Goal: Task Accomplishment & Management: Use online tool/utility

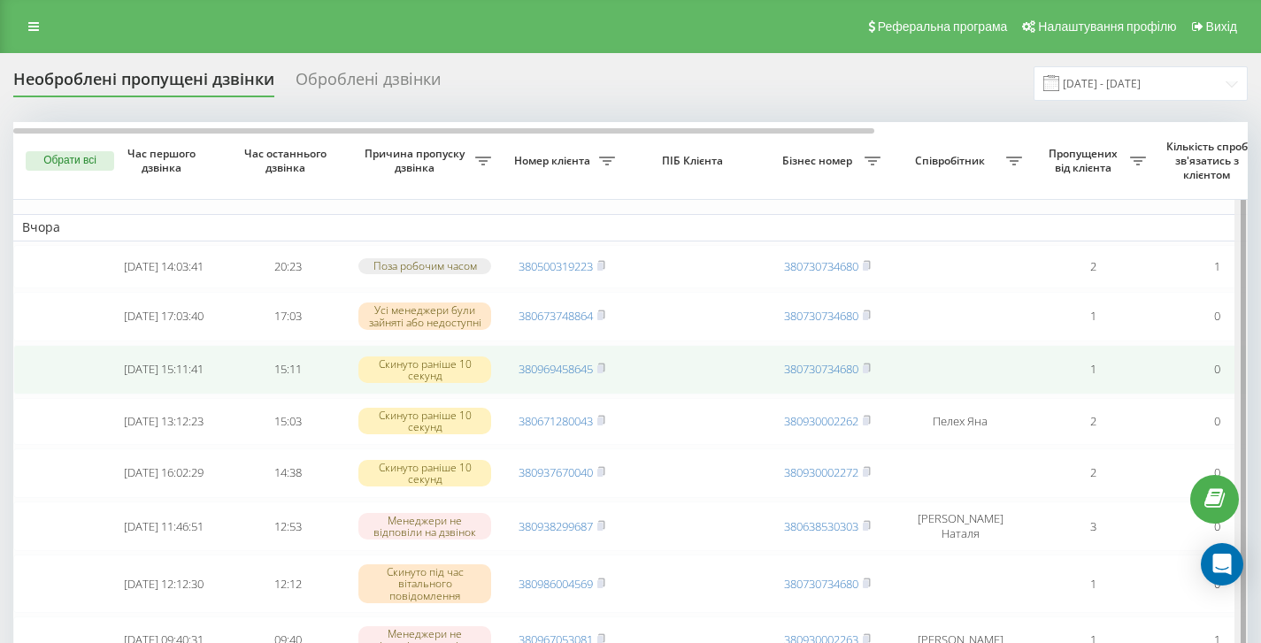
drag, startPoint x: 1241, startPoint y: 282, endPoint x: 1234, endPoint y: 372, distance: 89.7
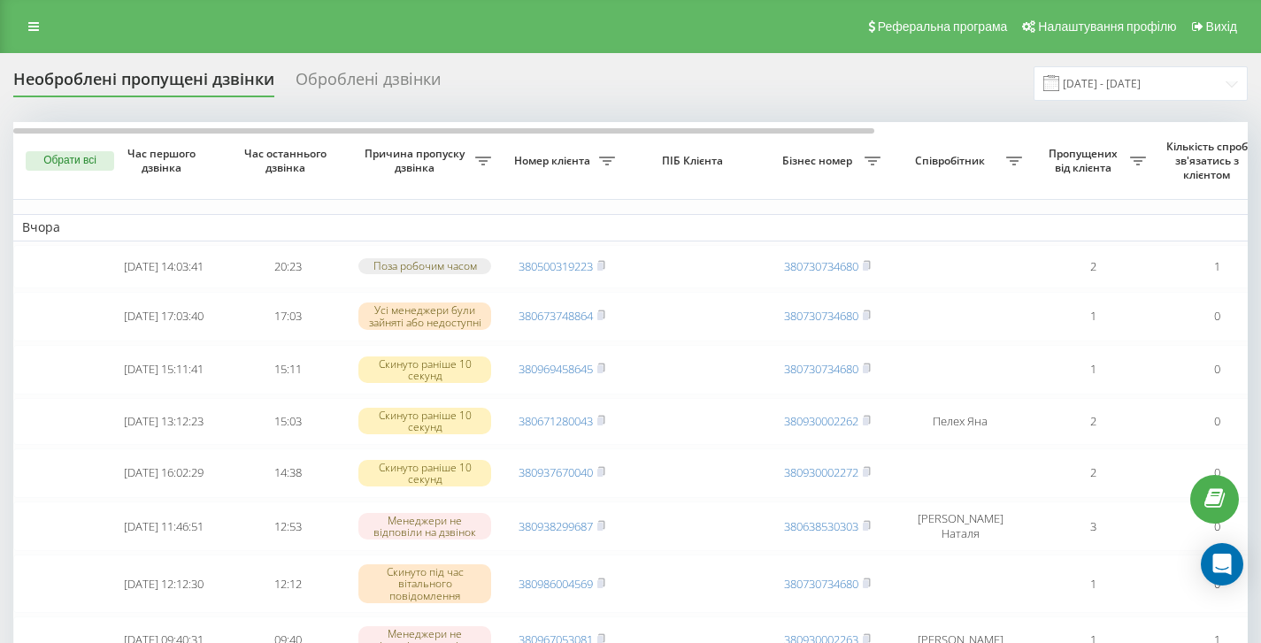
click at [908, 87] on div "Необроблені пропущені дзвінки Оброблені дзвінки 19.07.2025 - 19.08.2025" at bounding box center [630, 83] width 1234 height 35
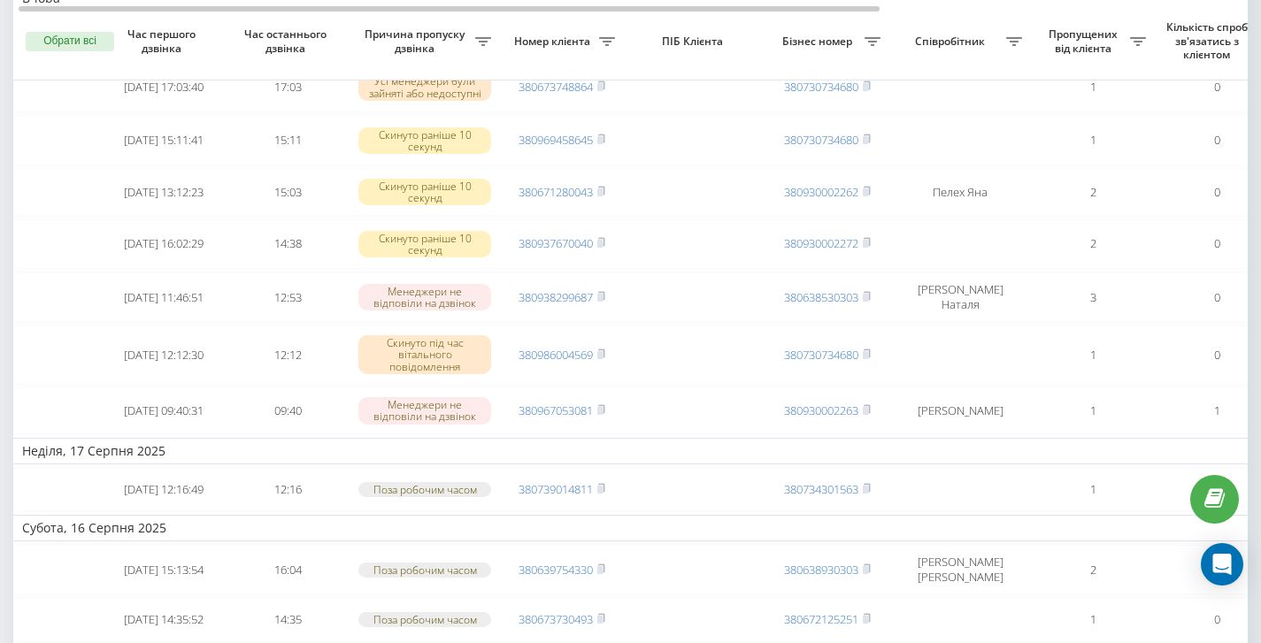
scroll to position [235, 0]
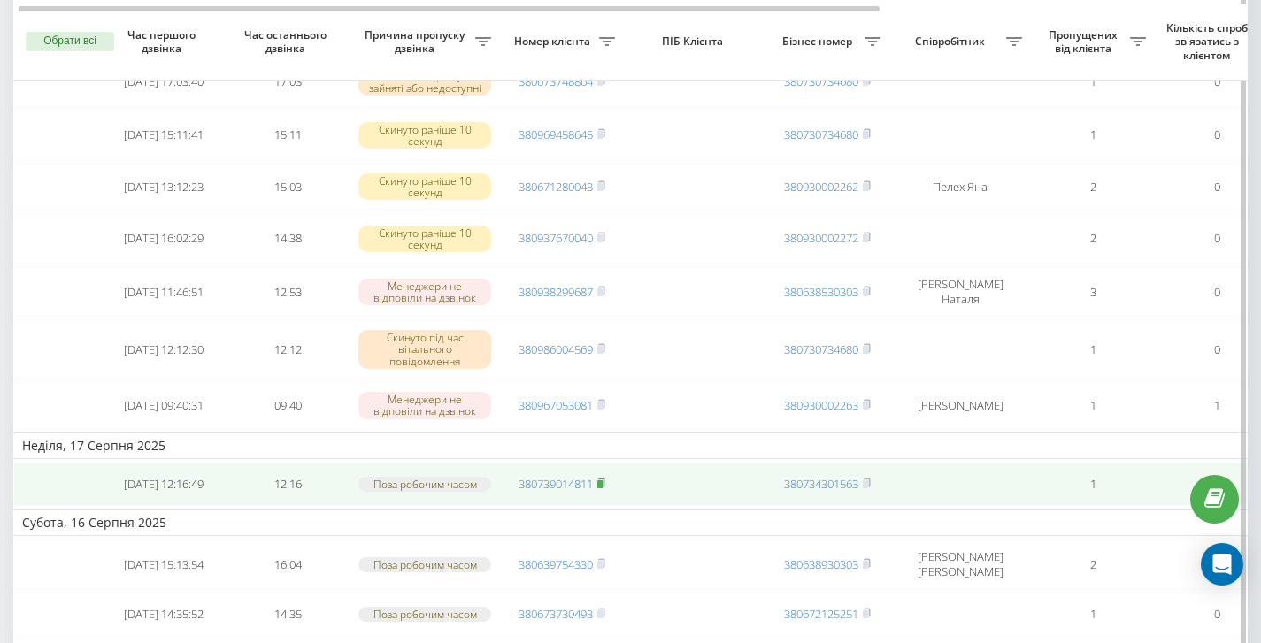
click at [603, 488] on rect at bounding box center [599, 485] width 5 height 8
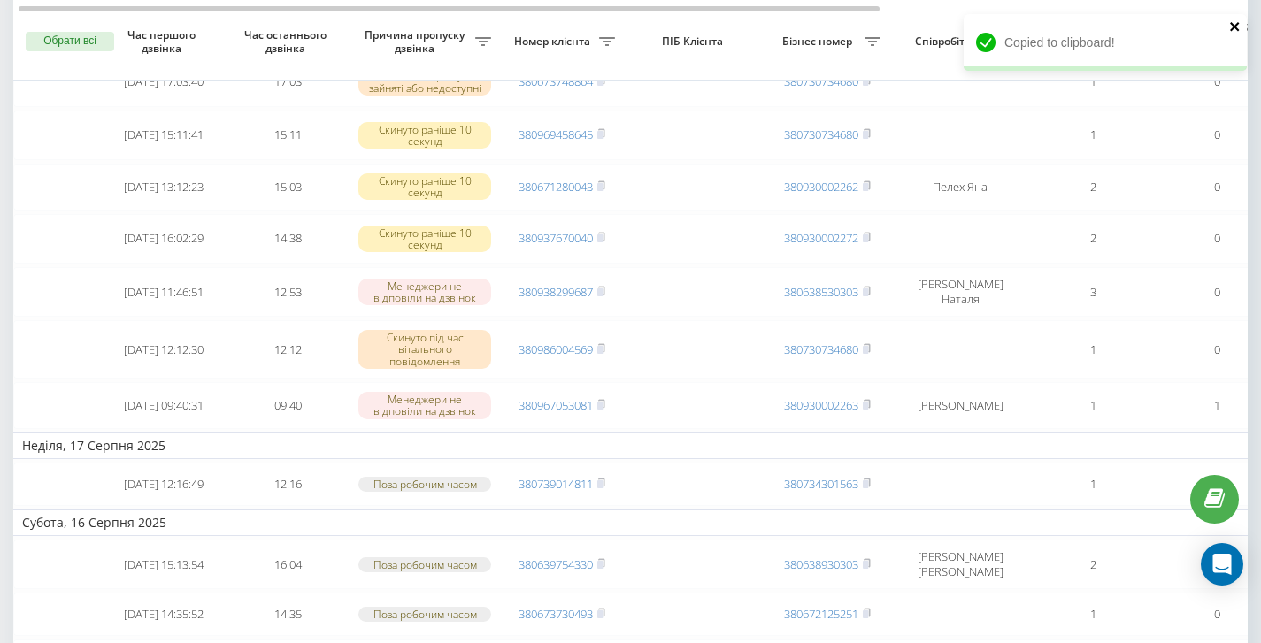
click at [1235, 26] on icon "close" at bounding box center [1234, 26] width 9 height 9
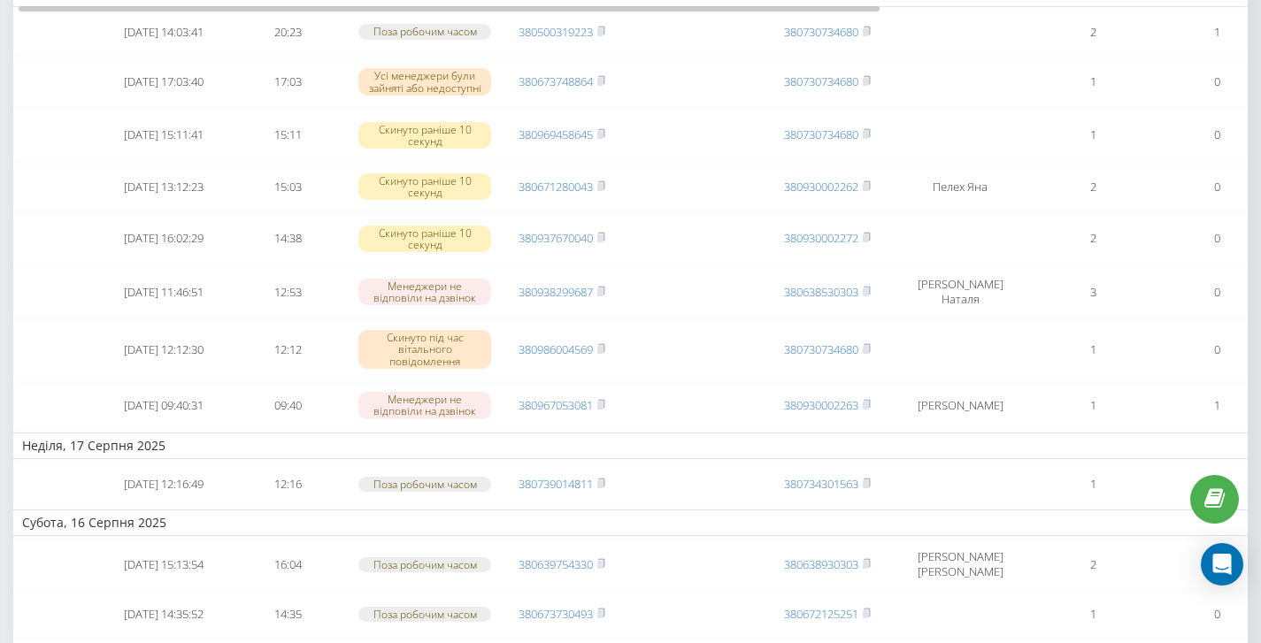
scroll to position [52, 0]
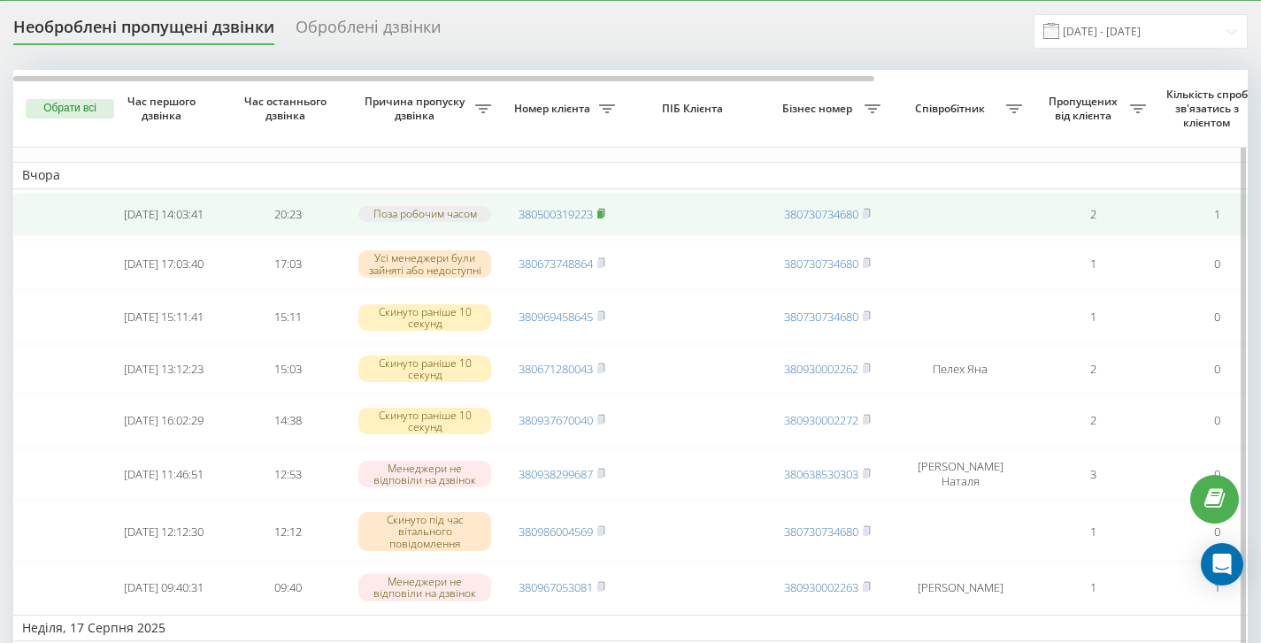
click at [604, 216] on icon at bounding box center [601, 212] width 6 height 8
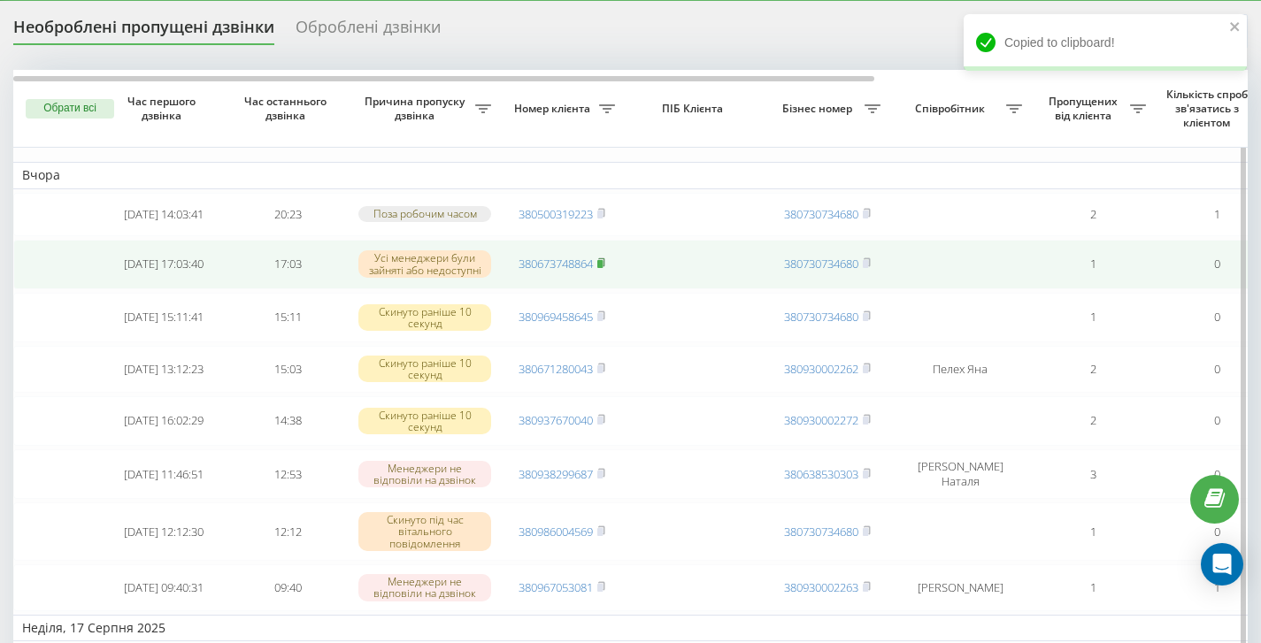
click at [604, 266] on icon at bounding box center [601, 262] width 6 height 8
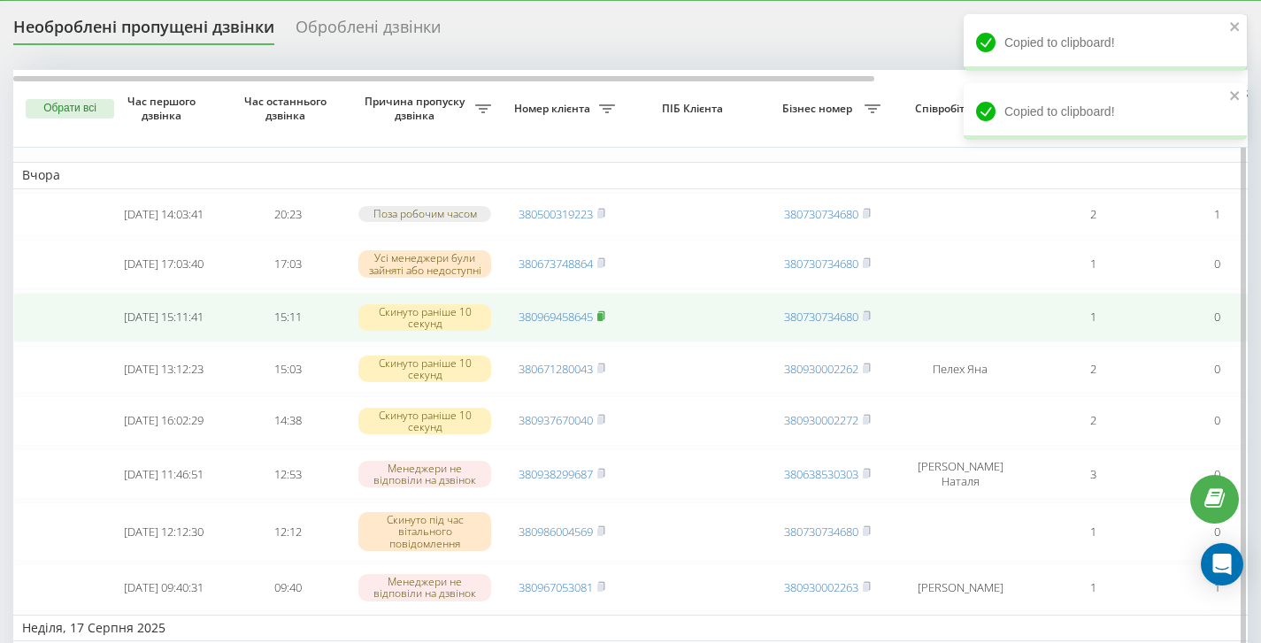
click at [605, 317] on icon at bounding box center [601, 316] width 8 height 11
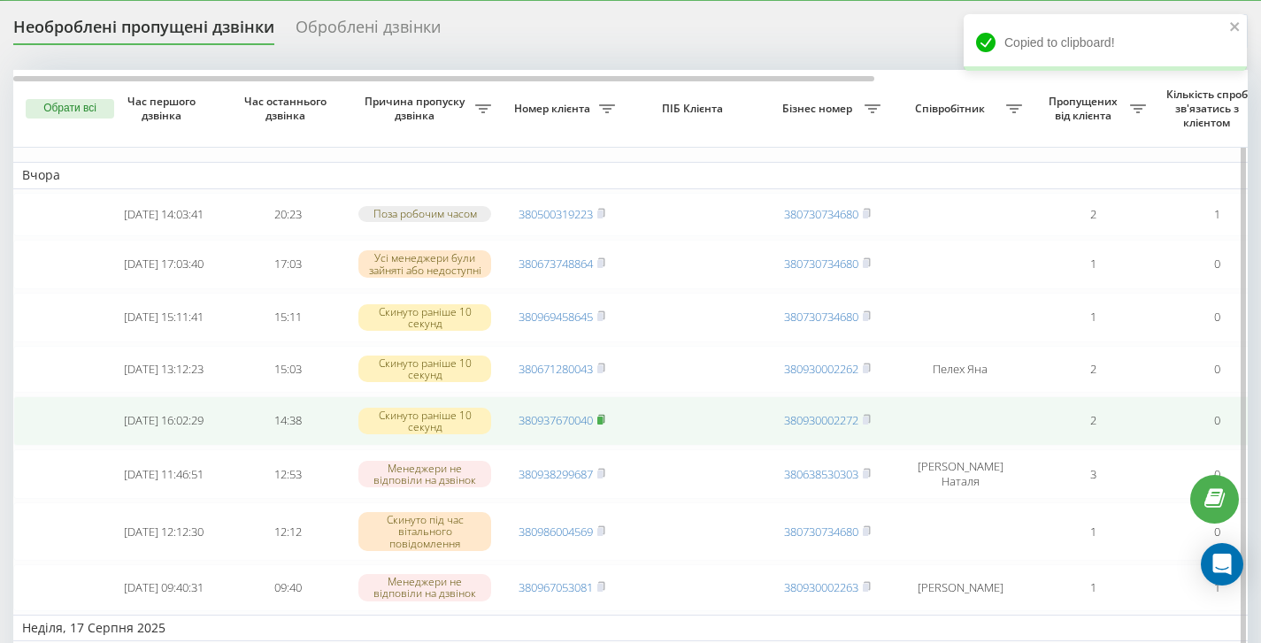
click at [604, 423] on icon at bounding box center [601, 419] width 6 height 8
click at [603, 425] on rect at bounding box center [599, 421] width 5 height 8
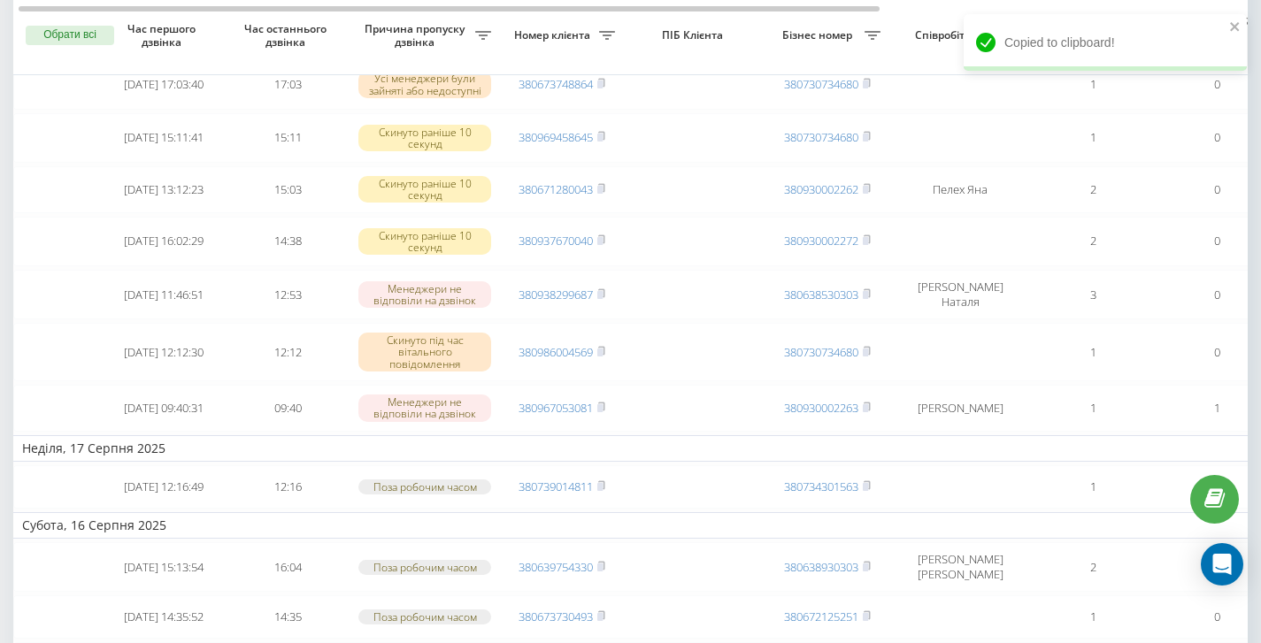
scroll to position [204, 0]
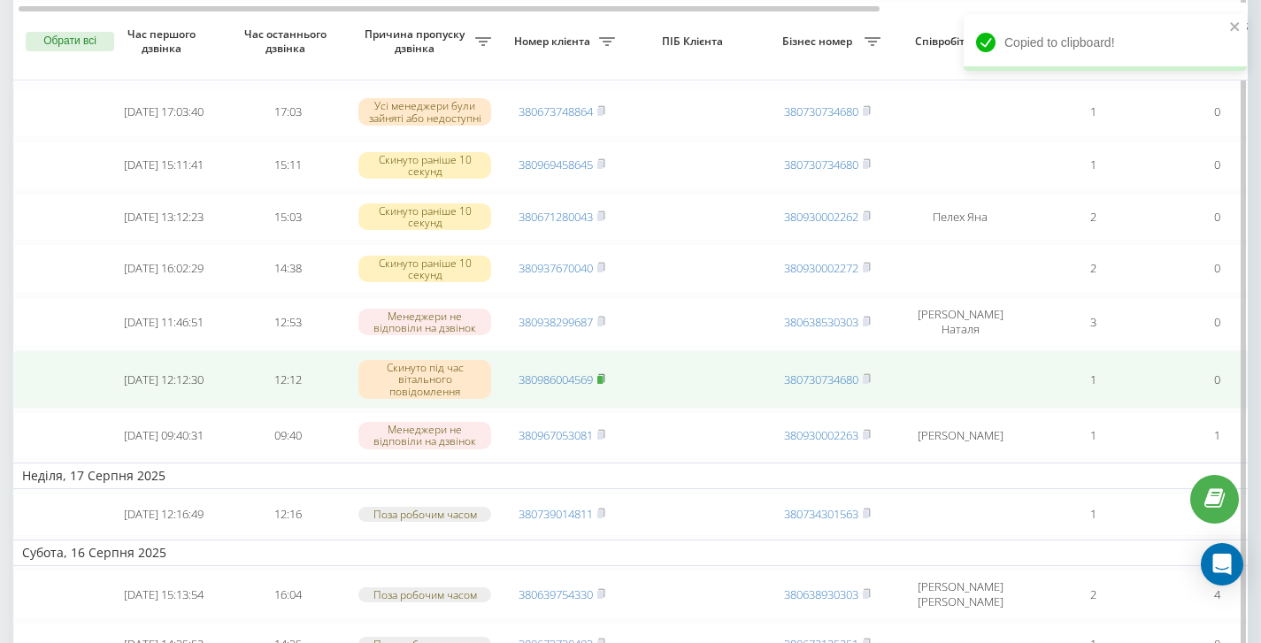
click at [603, 384] on rect at bounding box center [599, 380] width 5 height 8
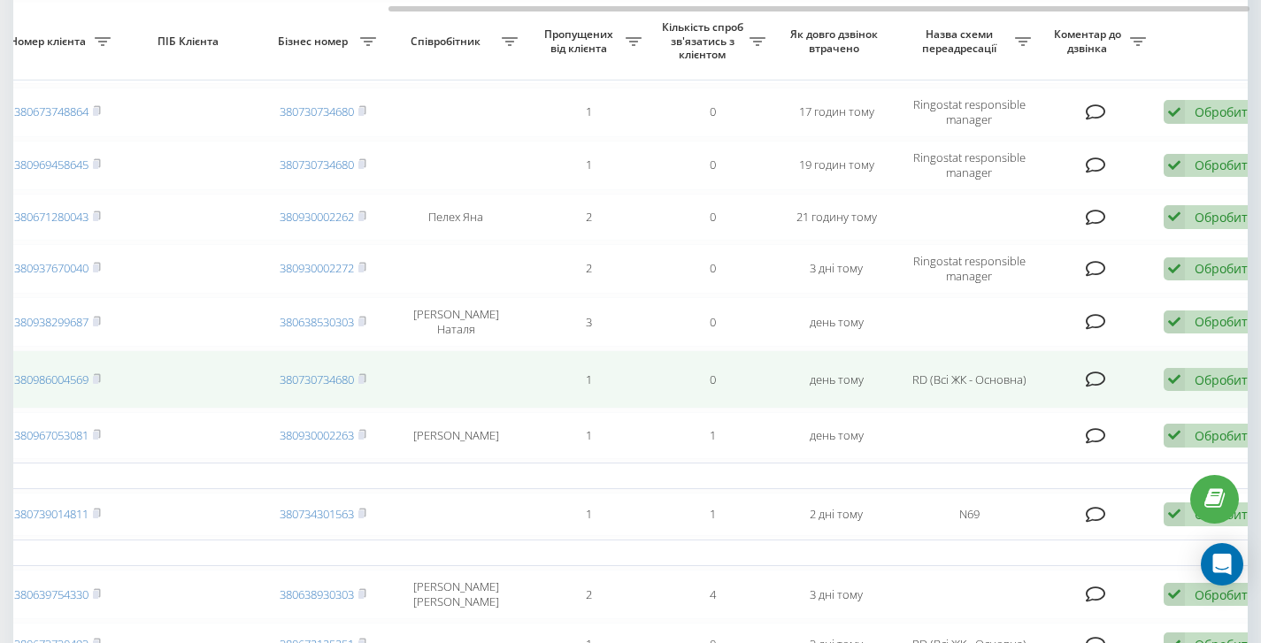
scroll to position [0, 535]
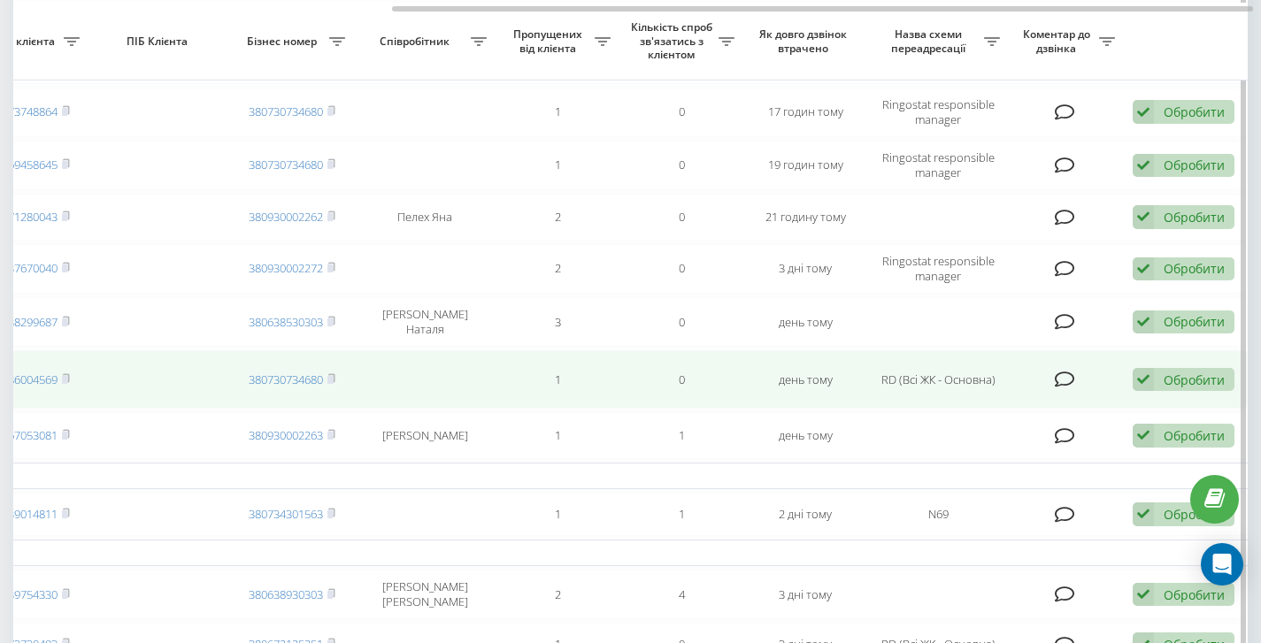
click at [1160, 389] on div "Обробити Не вдалося зв'язатися Зв'язався з клієнтом за допомогою іншого каналу …" at bounding box center [1184, 380] width 102 height 24
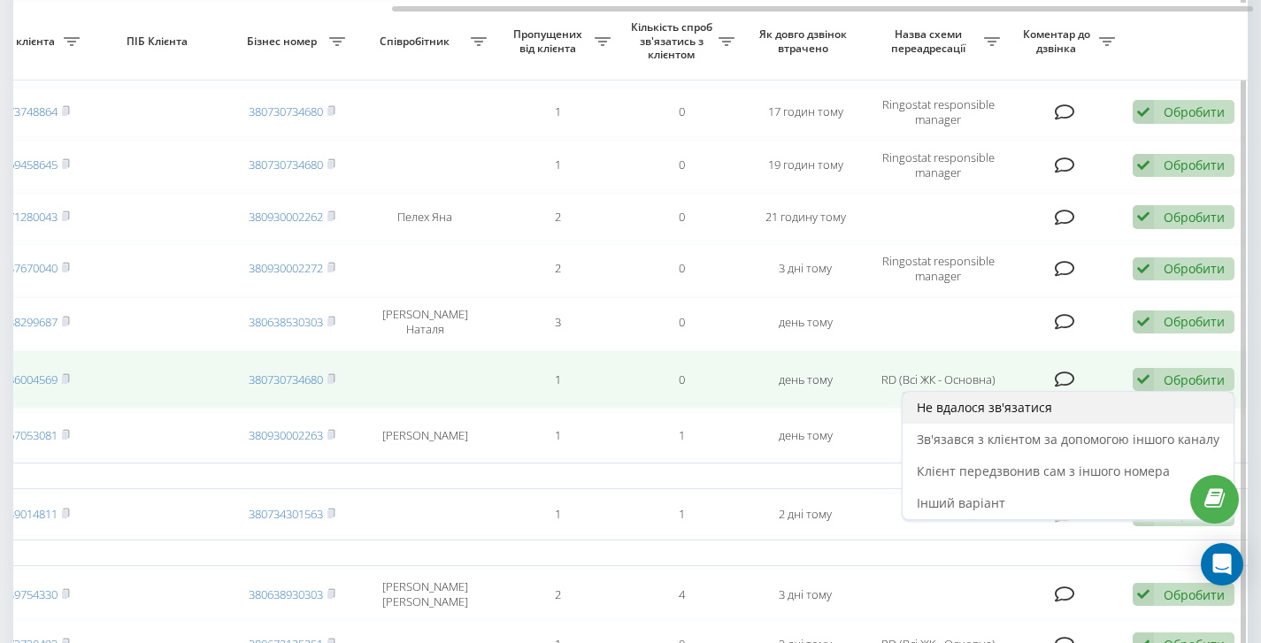
click at [1113, 412] on div "Не вдалося зв'язатися" at bounding box center [1068, 408] width 331 height 32
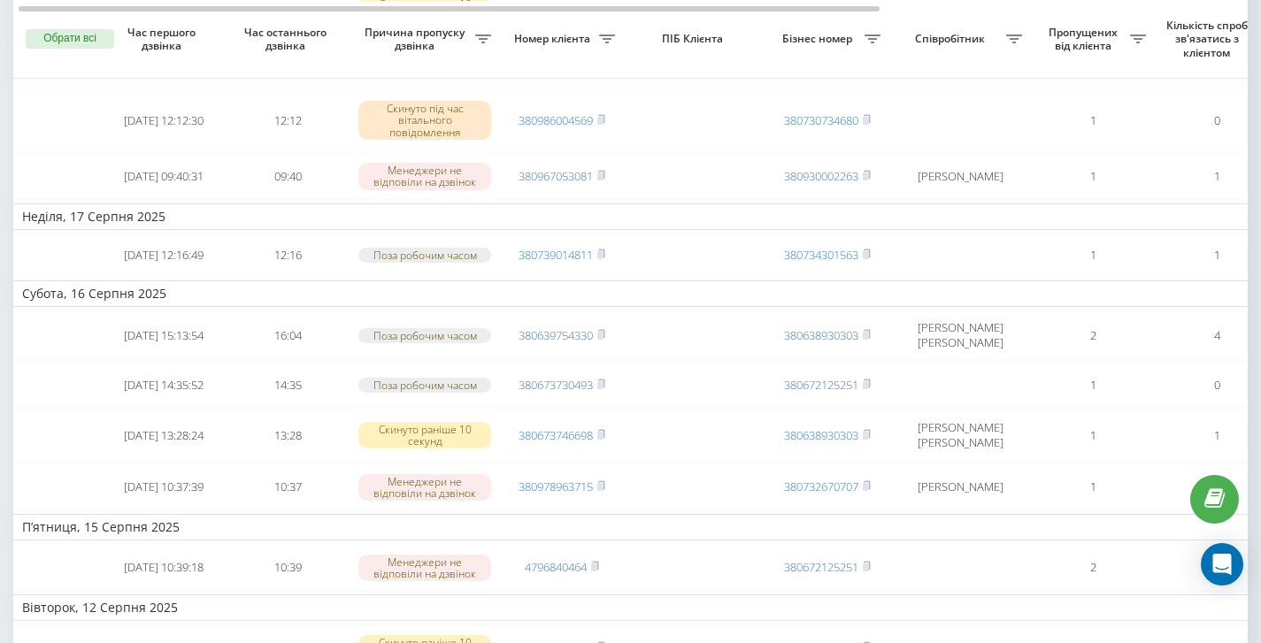
scroll to position [461, 0]
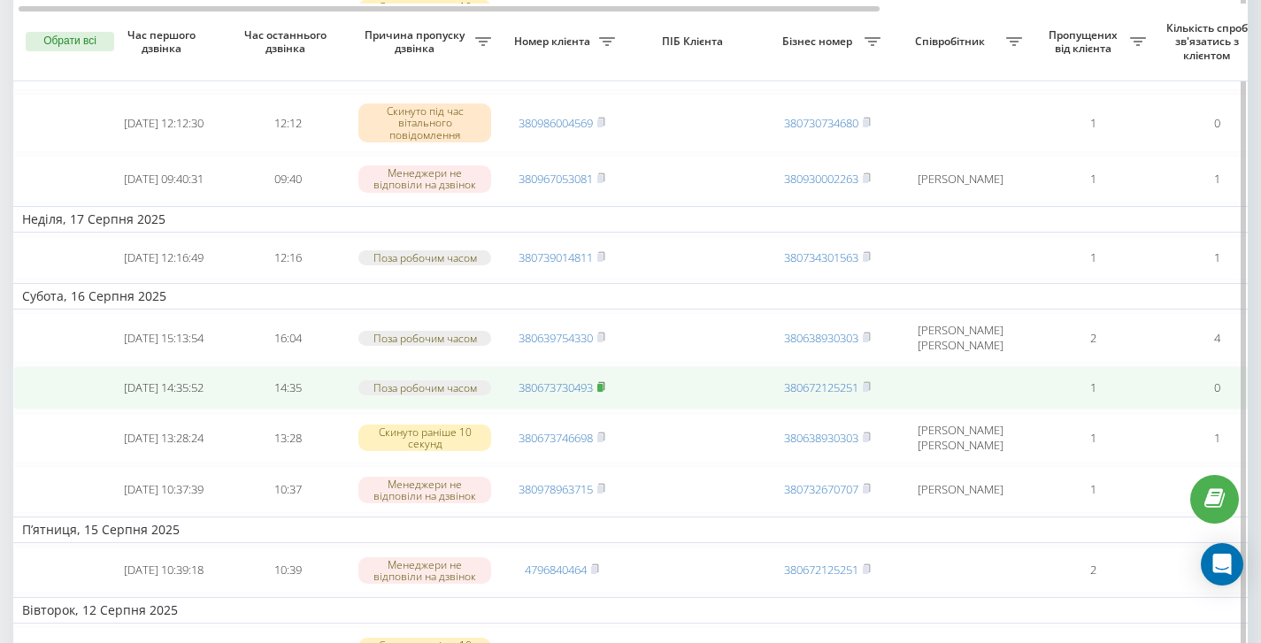
click at [602, 392] on rect at bounding box center [599, 388] width 5 height 8
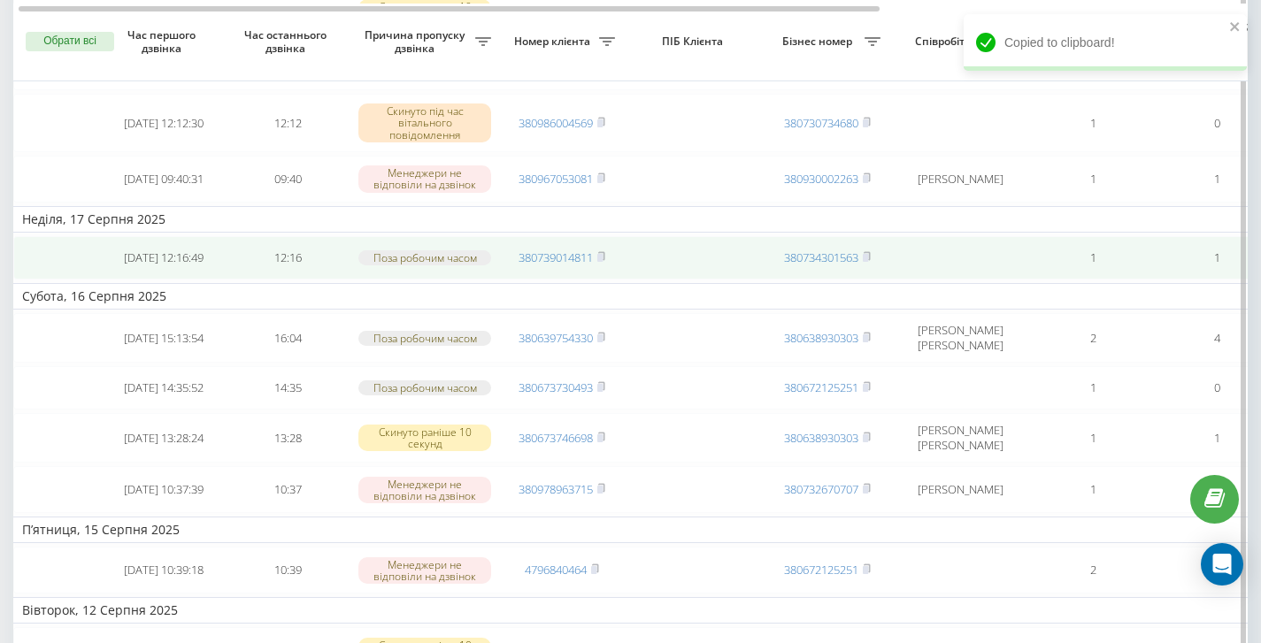
click at [598, 265] on span "380739014811" at bounding box center [562, 258] width 87 height 16
click at [603, 262] on rect at bounding box center [599, 258] width 5 height 8
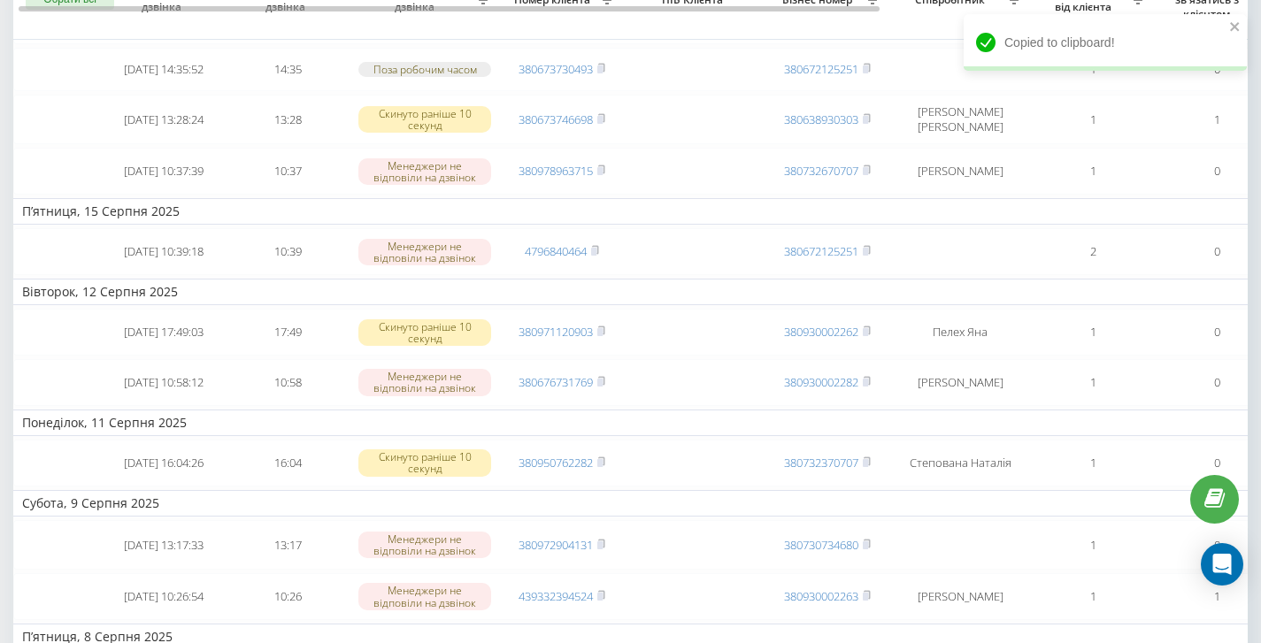
scroll to position [728, 0]
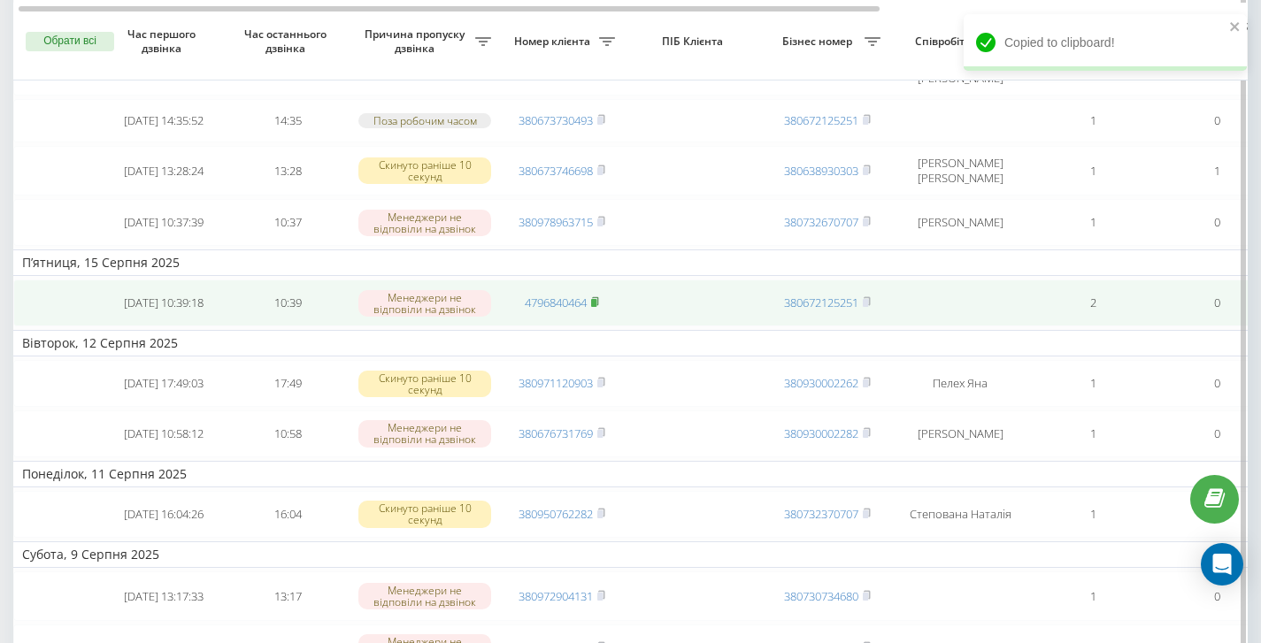
click at [595, 307] on rect at bounding box center [593, 303] width 5 height 8
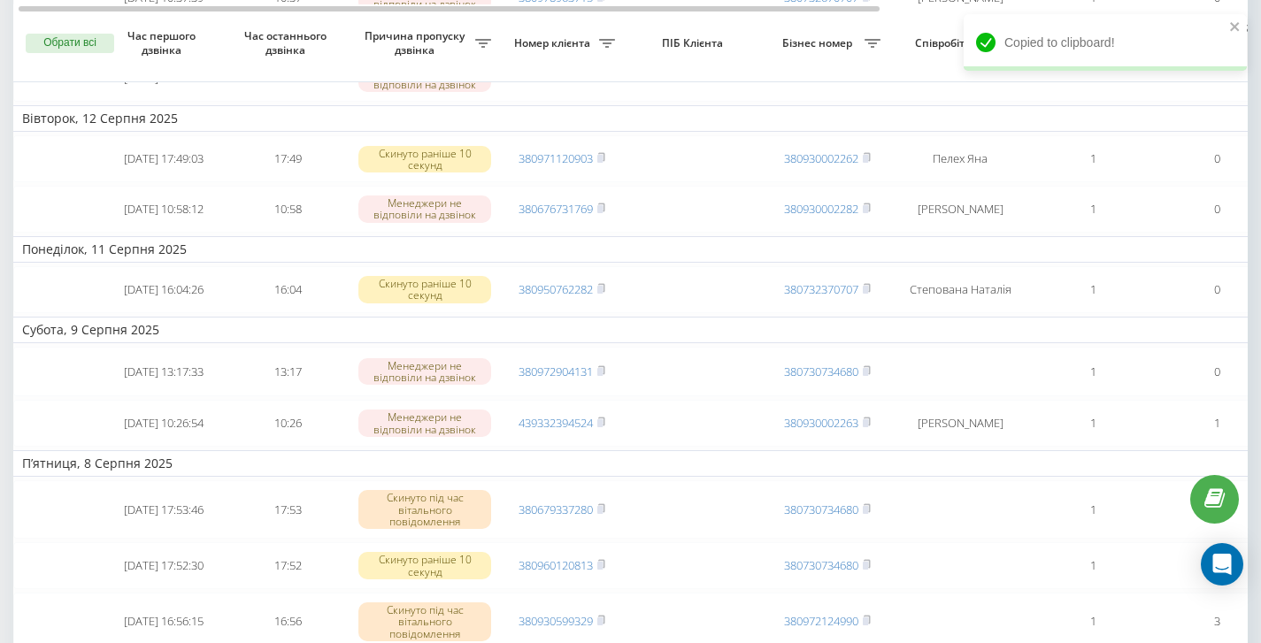
scroll to position [956, 0]
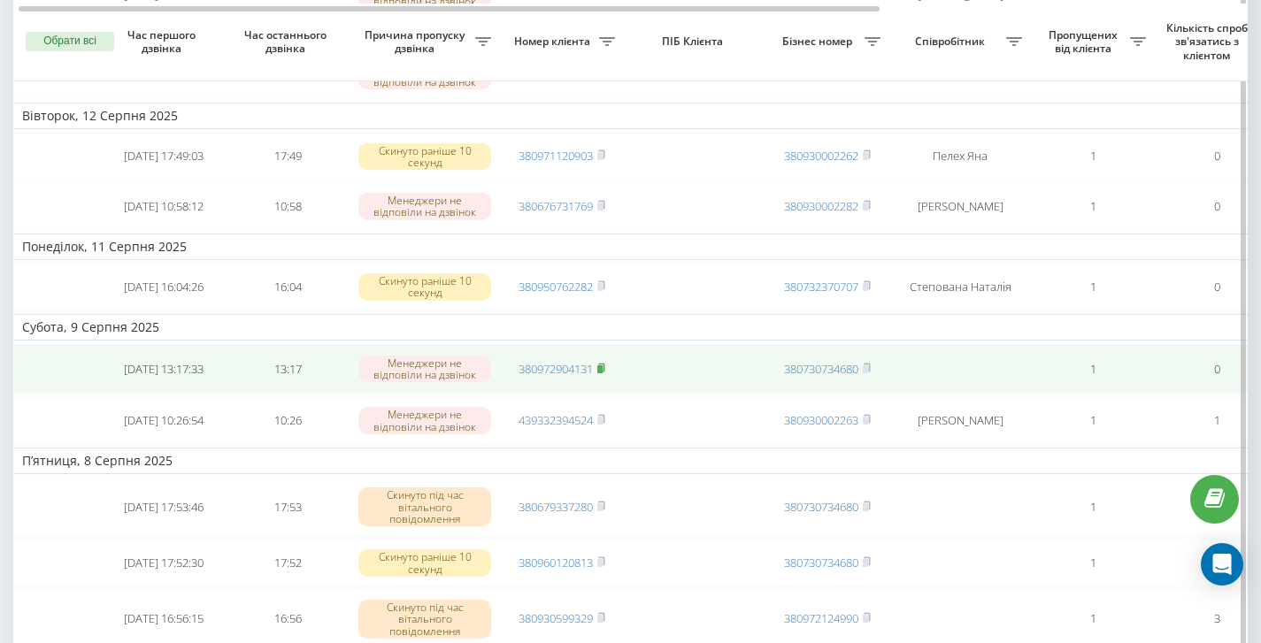
click at [601, 373] on rect at bounding box center [599, 369] width 5 height 8
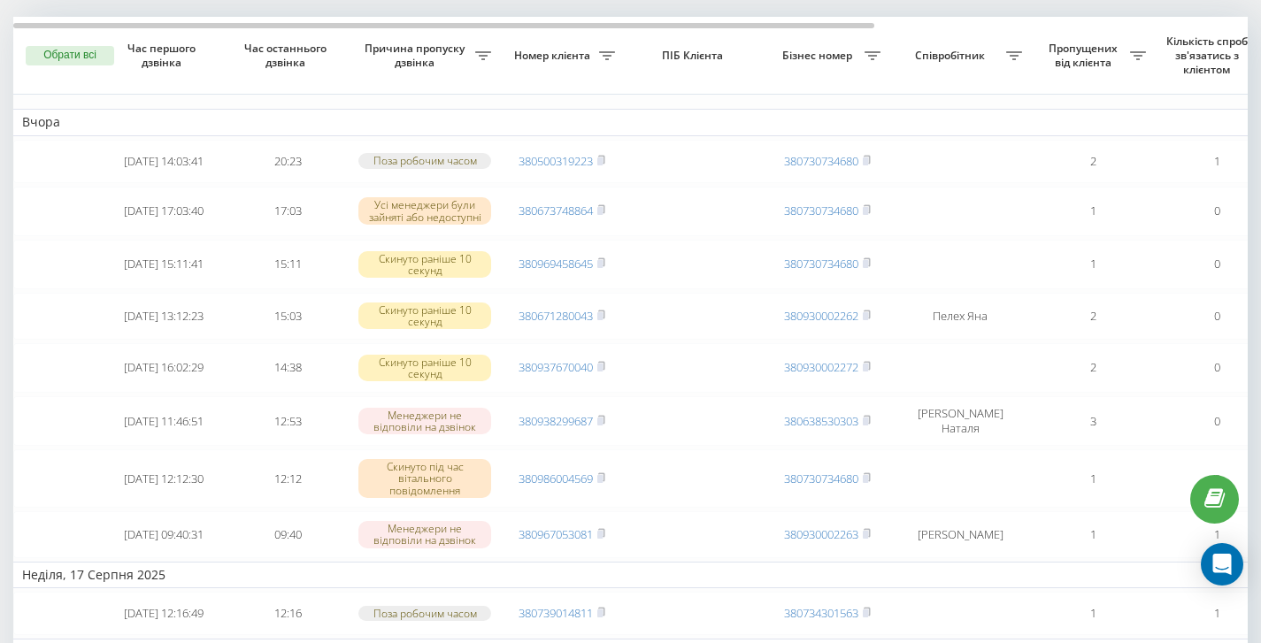
scroll to position [0, 0]
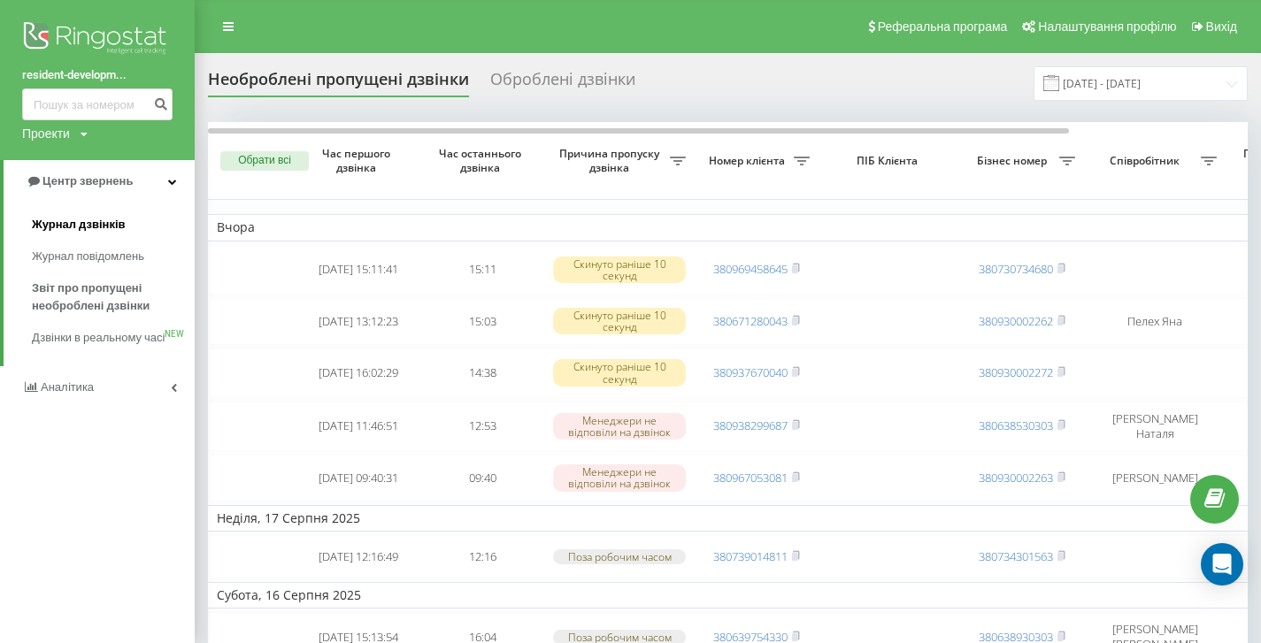
click at [114, 232] on span "Журнал дзвінків" at bounding box center [79, 225] width 94 height 18
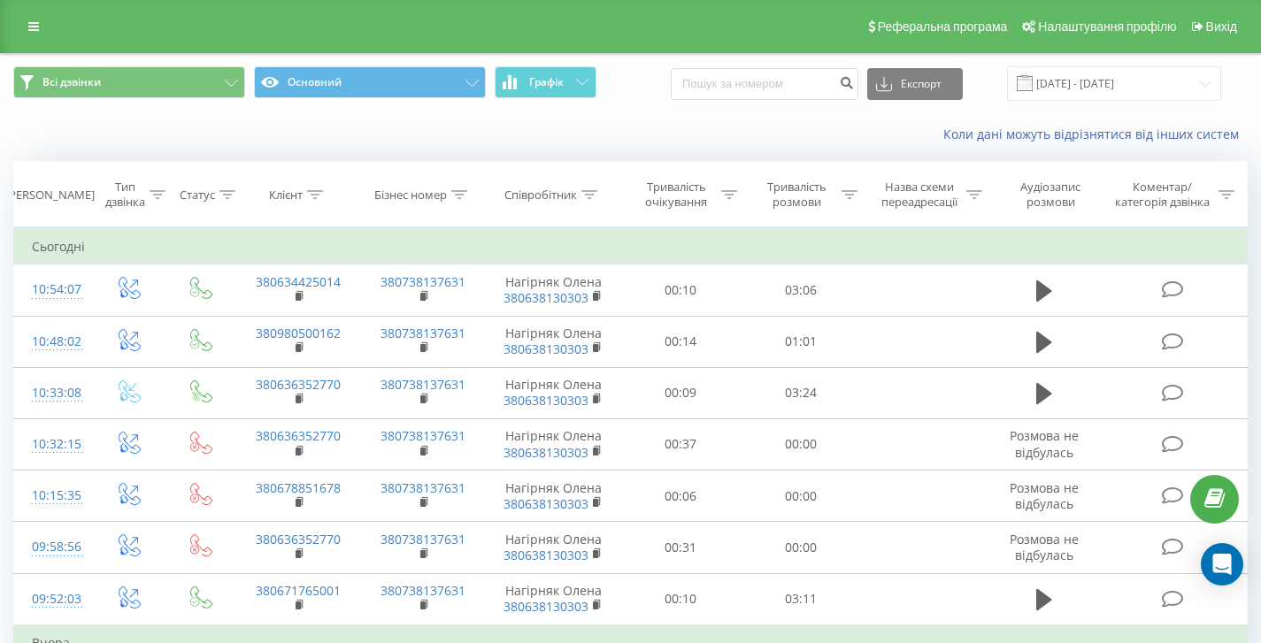
click at [618, 145] on div "Коли дані можуть відрізнятися вiд інших систем" at bounding box center [630, 134] width 1259 height 42
